Goal: Book appointment/travel/reservation

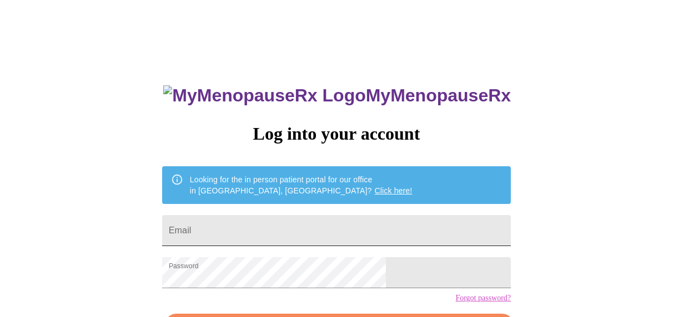
click at [268, 230] on input "Email" at bounding box center [336, 230] width 348 height 31
type input "[PERSON_NAME][EMAIL_ADDRESS][PERSON_NAME][DOMAIN_NAME]"
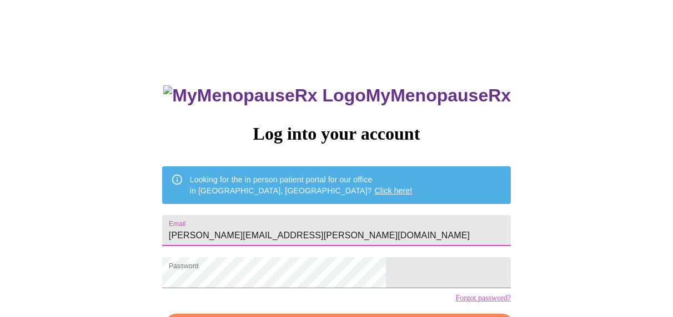
scroll to position [75, 0]
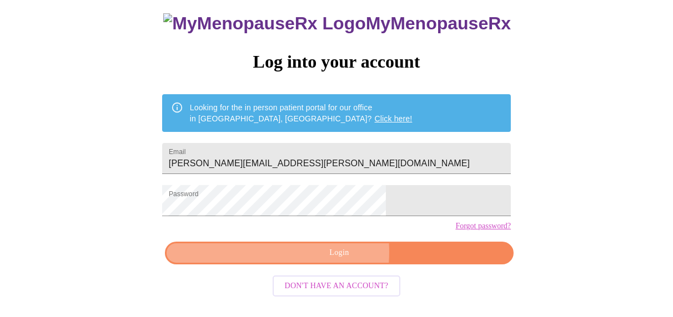
click at [294, 260] on span "Login" at bounding box center [339, 253] width 323 height 14
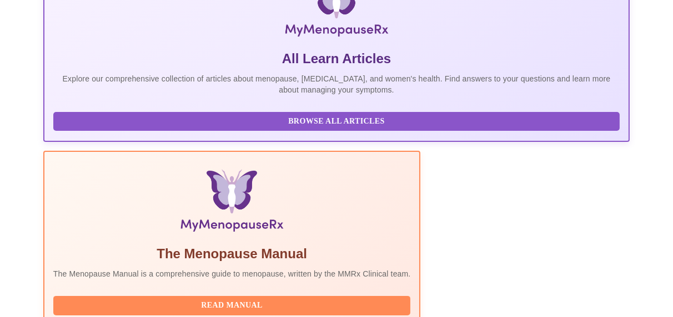
scroll to position [403, 0]
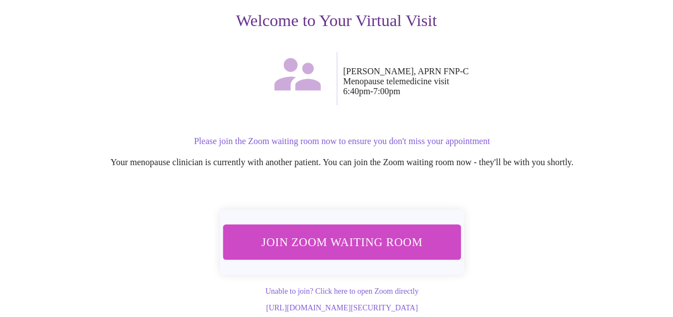
scroll to position [155, 0]
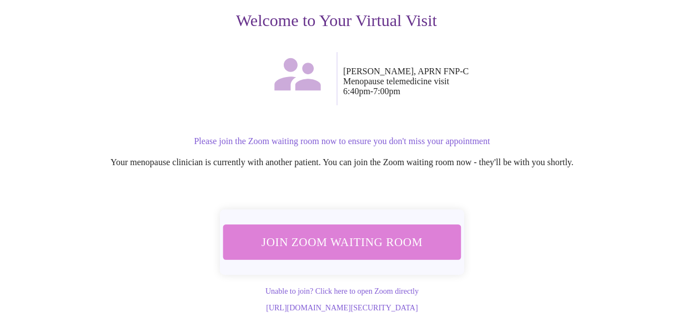
click at [357, 233] on span "Join Zoom Waiting Room" at bounding box center [342, 243] width 209 height 21
